Goal: Information Seeking & Learning: Check status

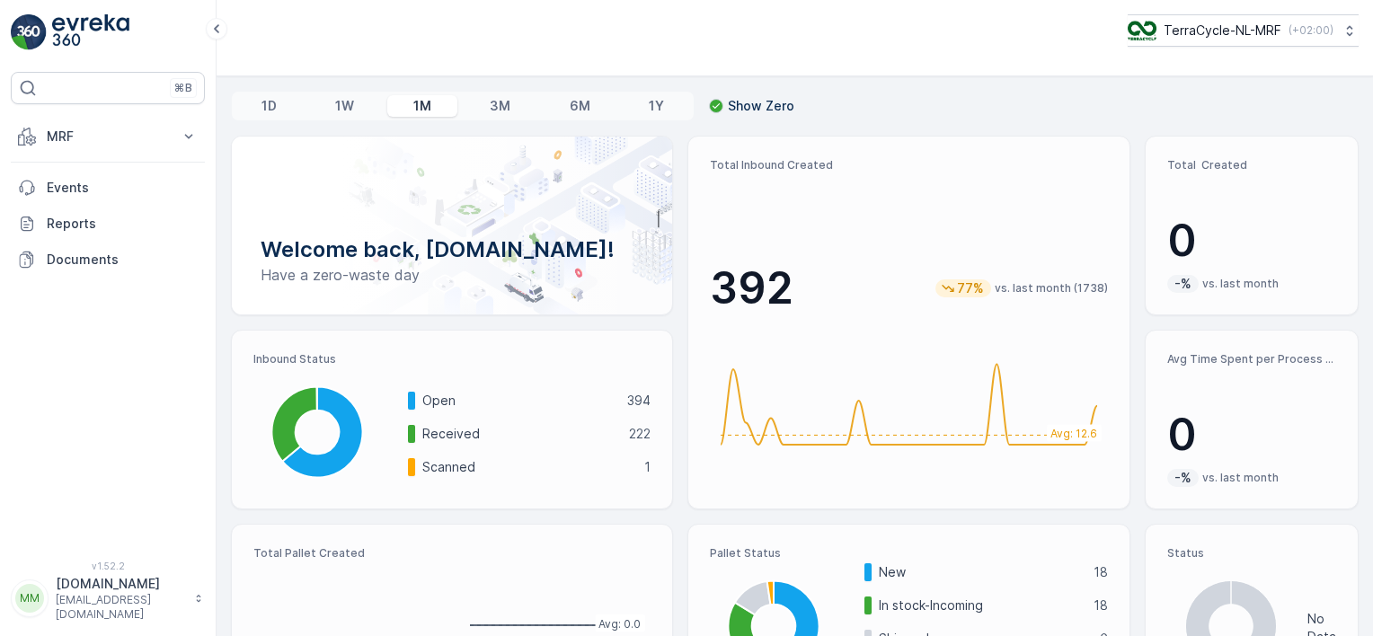
click at [129, 126] on button "MRF" at bounding box center [108, 137] width 194 height 36
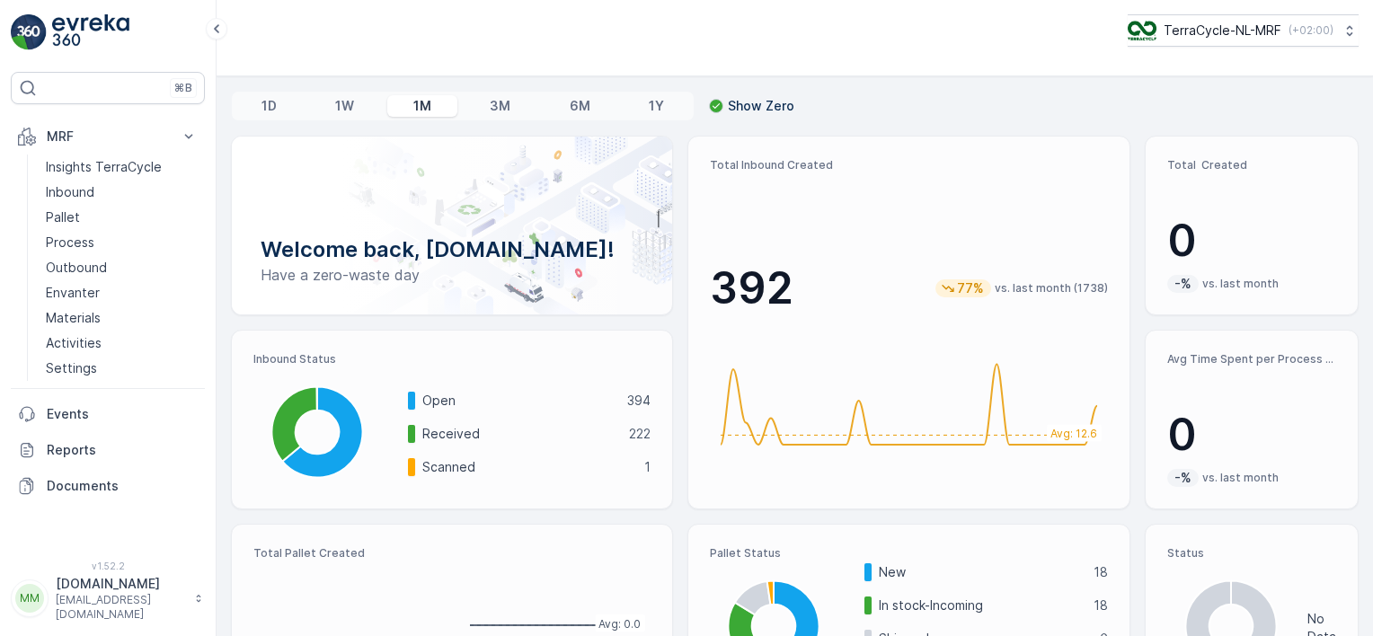
click at [84, 200] on p "Inbound" at bounding box center [70, 192] width 49 height 18
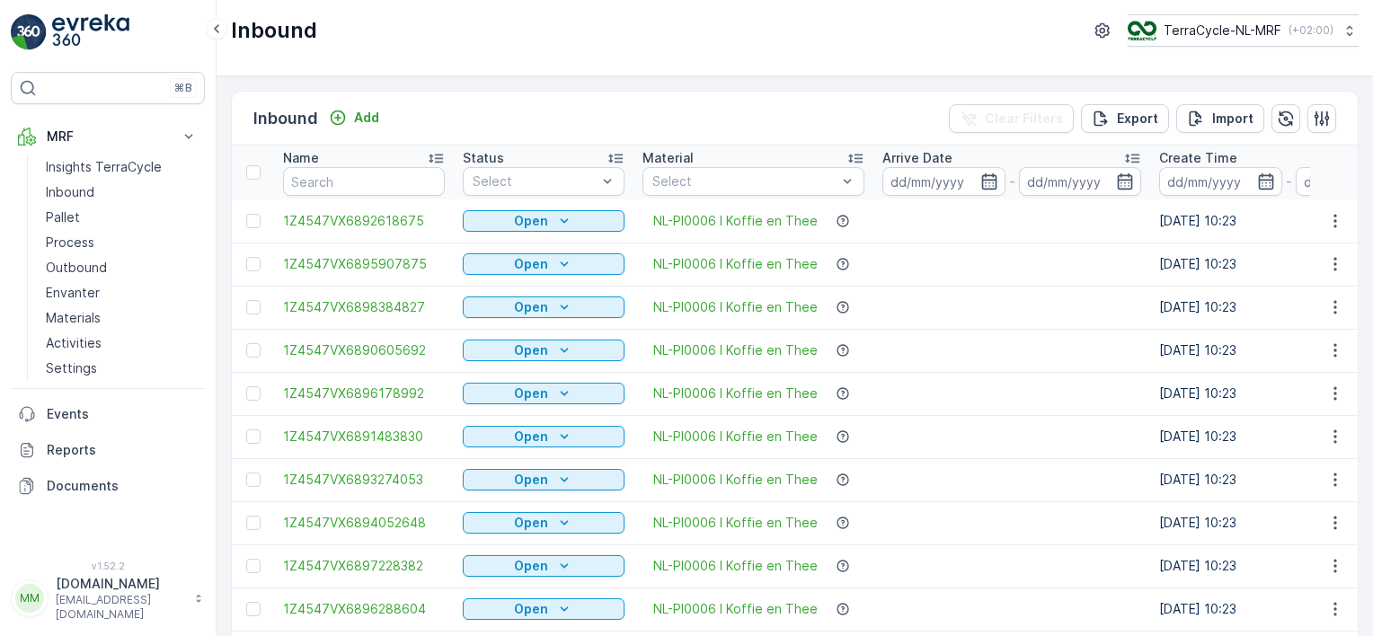
click at [924, 176] on input at bounding box center [944, 181] width 123 height 29
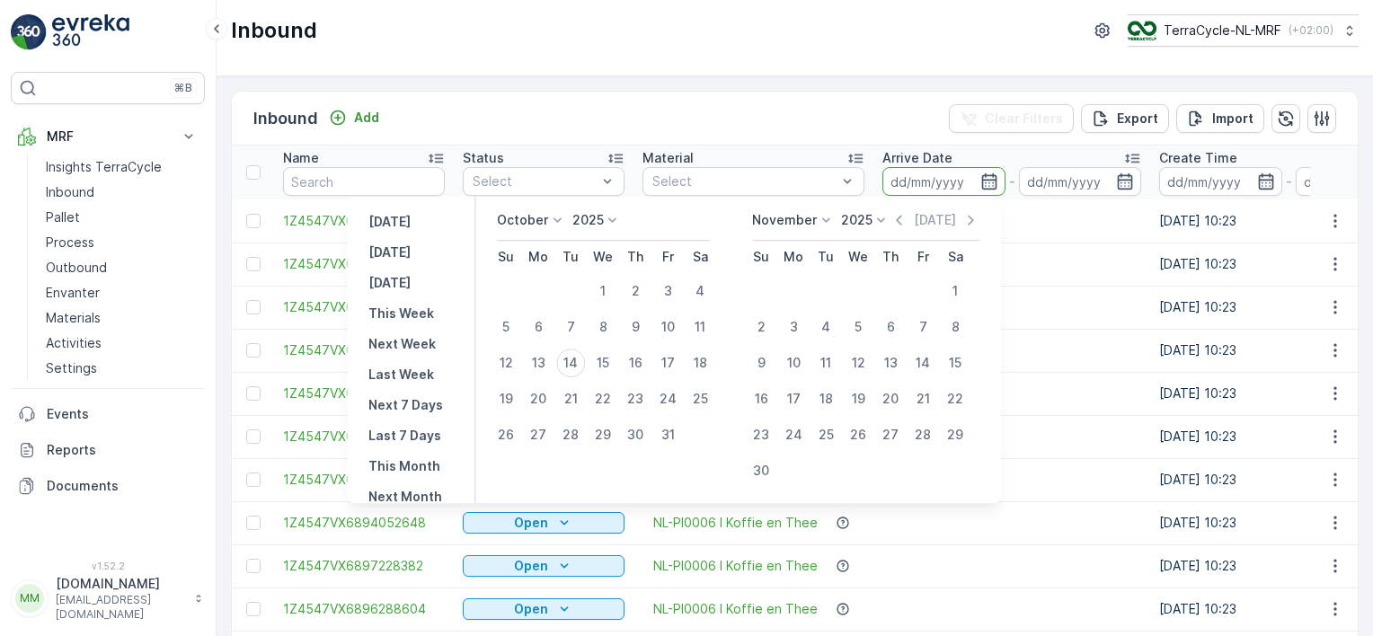
click at [610, 288] on div "1" at bounding box center [603, 291] width 29 height 29
type input "[DATE]"
click at [572, 360] on div "14" at bounding box center [570, 363] width 29 height 29
type input "[DATE]"
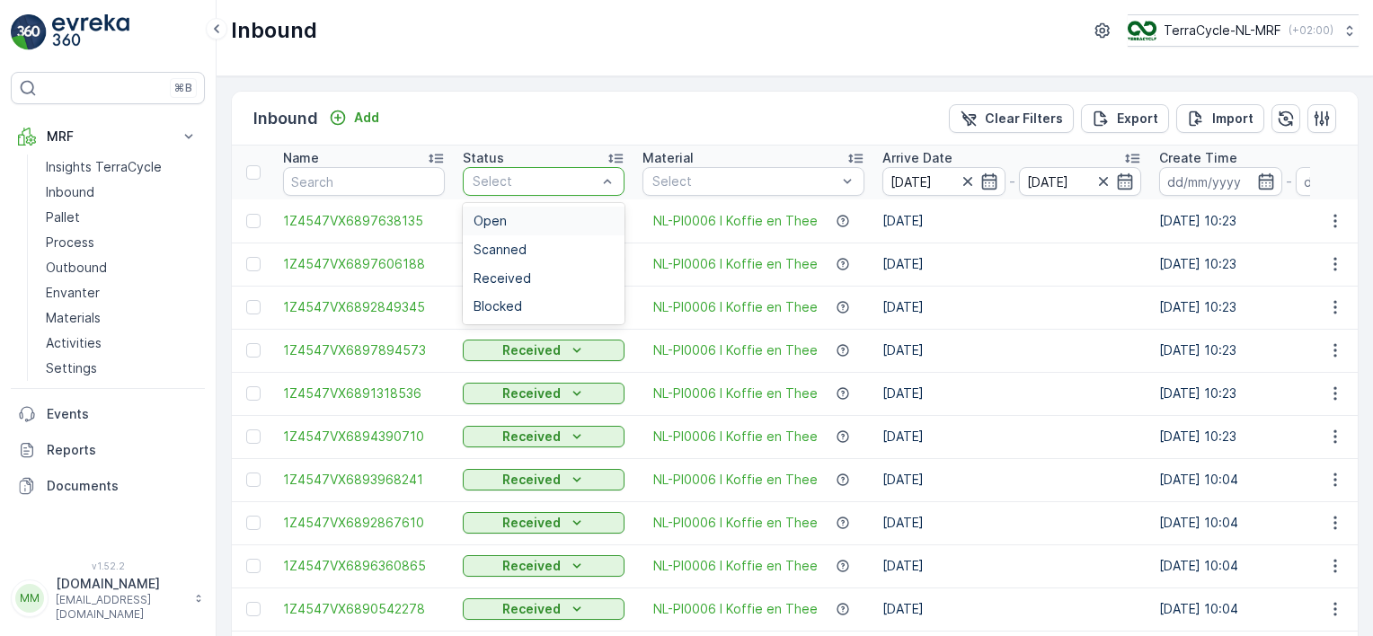
click at [504, 218] on span "Open" at bounding box center [490, 221] width 33 height 14
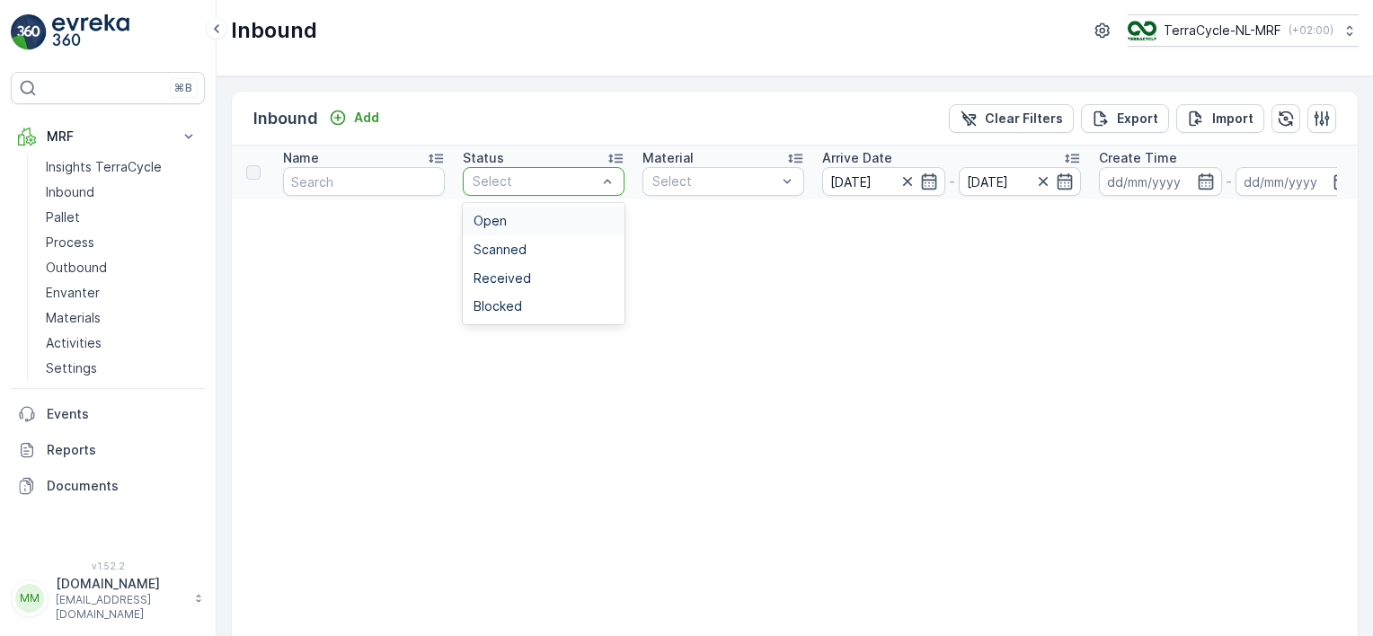
click at [546, 176] on div at bounding box center [535, 181] width 128 height 14
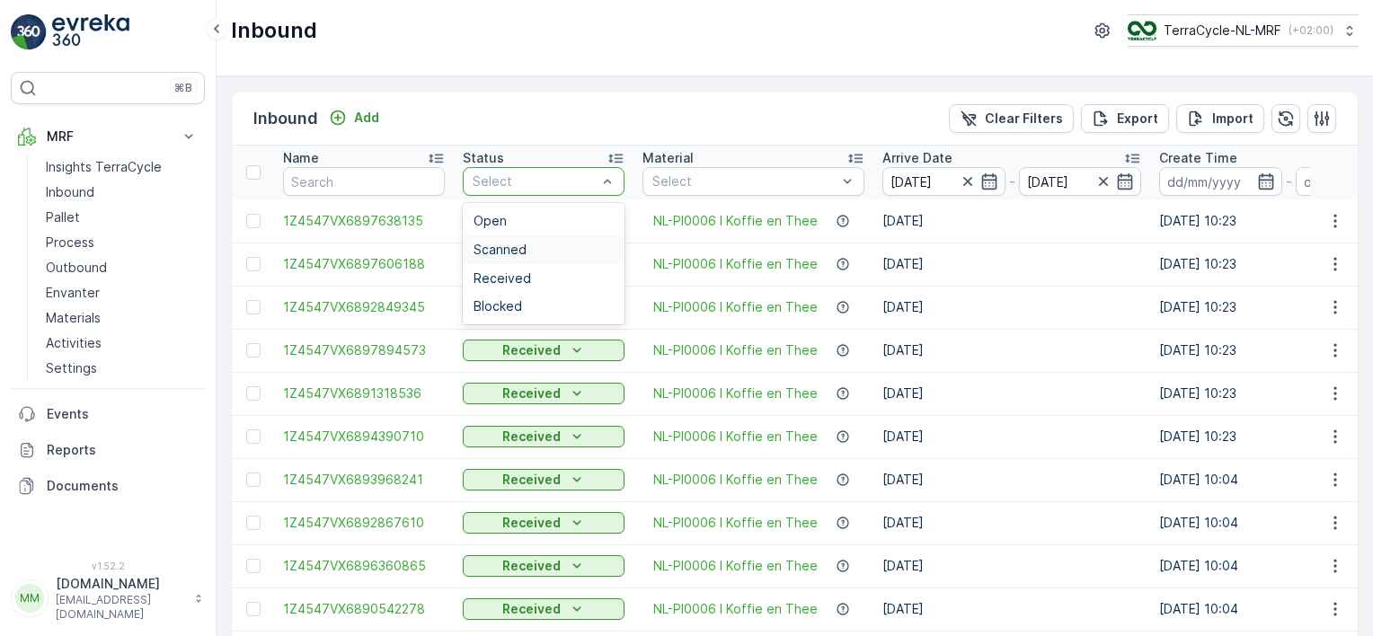
click at [507, 248] on span "Scanned" at bounding box center [500, 250] width 53 height 14
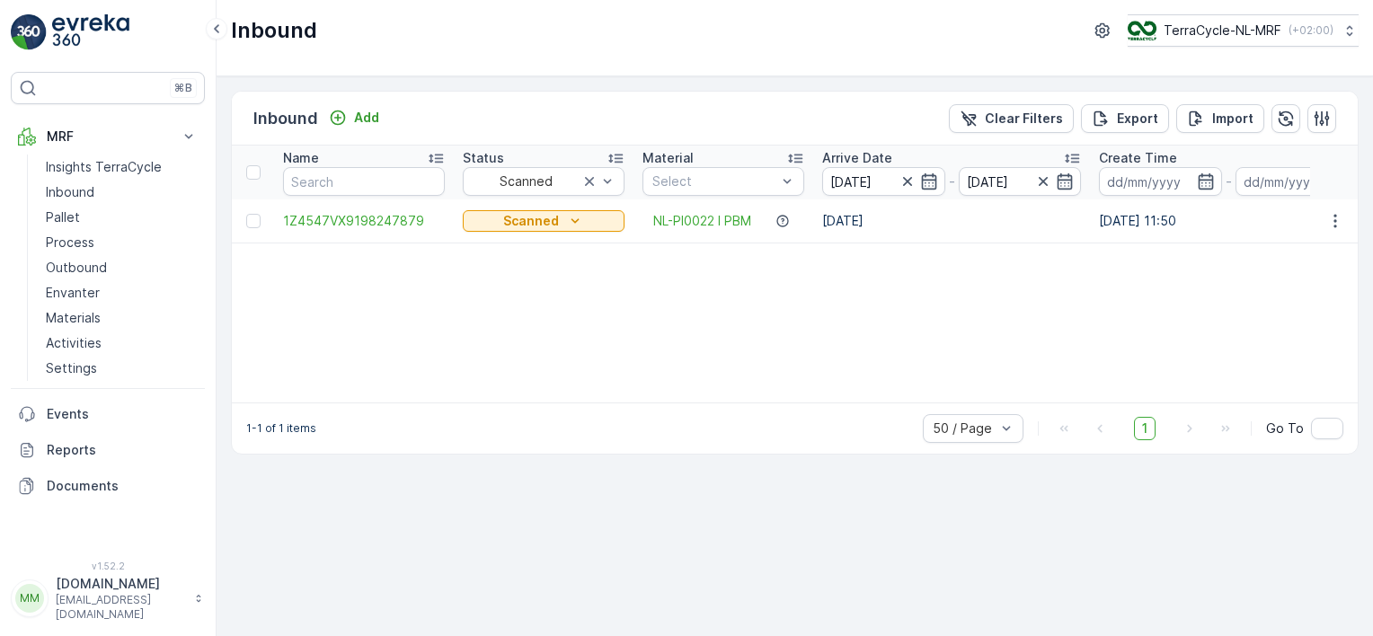
click at [54, 215] on p "Pallet" at bounding box center [63, 218] width 34 height 18
